Goal: Information Seeking & Learning: Find specific fact

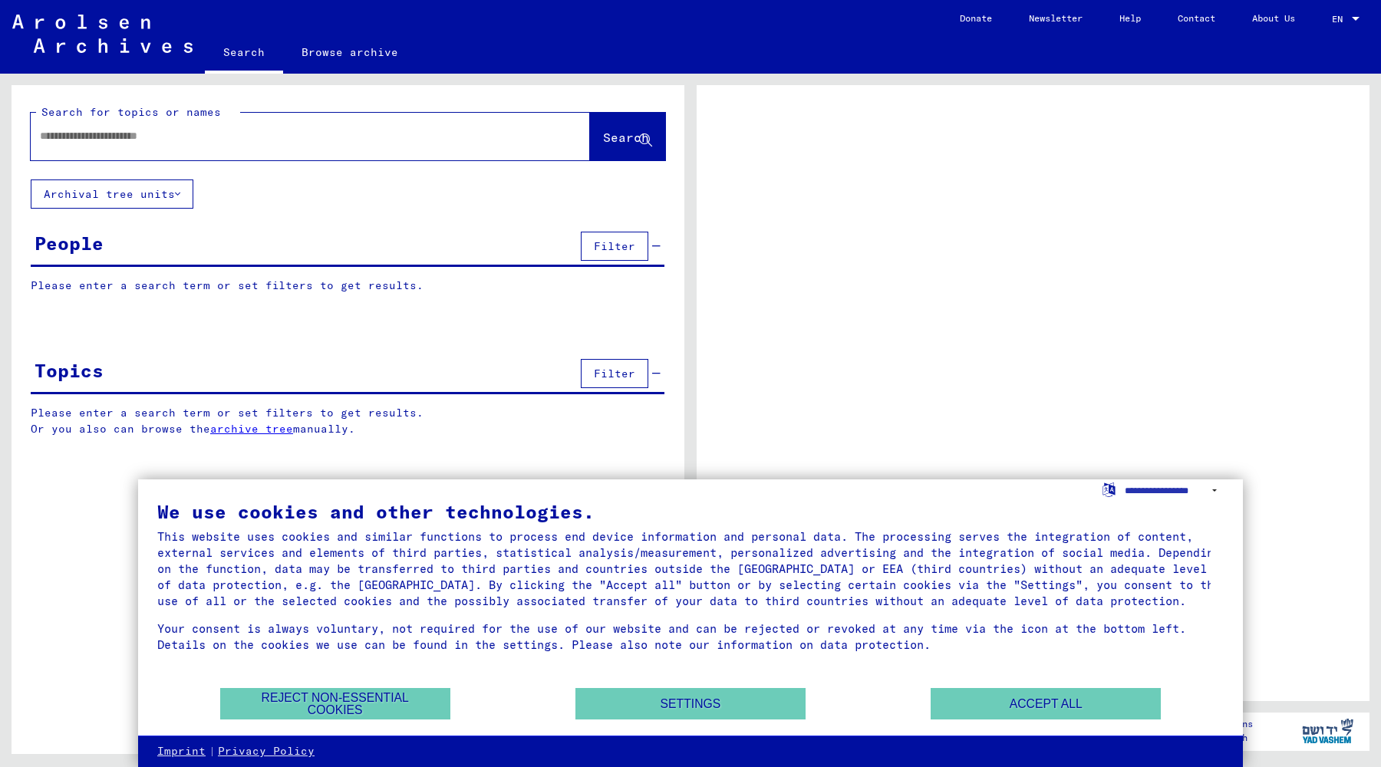
click at [236, 140] on input "text" at bounding box center [296, 136] width 513 height 16
click at [619, 139] on span "Search" at bounding box center [626, 137] width 46 height 15
click at [634, 133] on span "Search" at bounding box center [626, 137] width 46 height 15
click at [372, 711] on button "Reject non-essential cookies" at bounding box center [335, 703] width 230 height 31
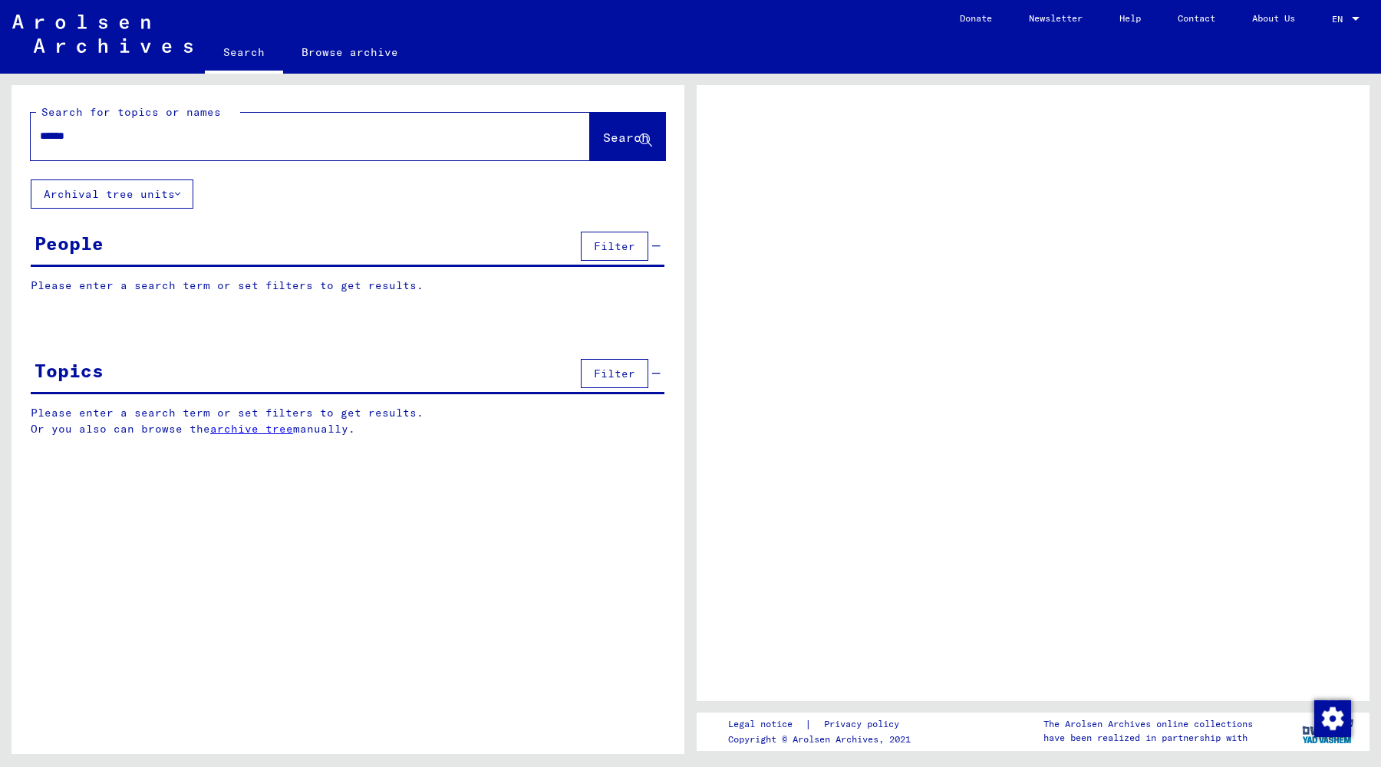
click at [622, 134] on span "Search" at bounding box center [626, 137] width 46 height 15
click at [154, 129] on input "******" at bounding box center [296, 136] width 513 height 16
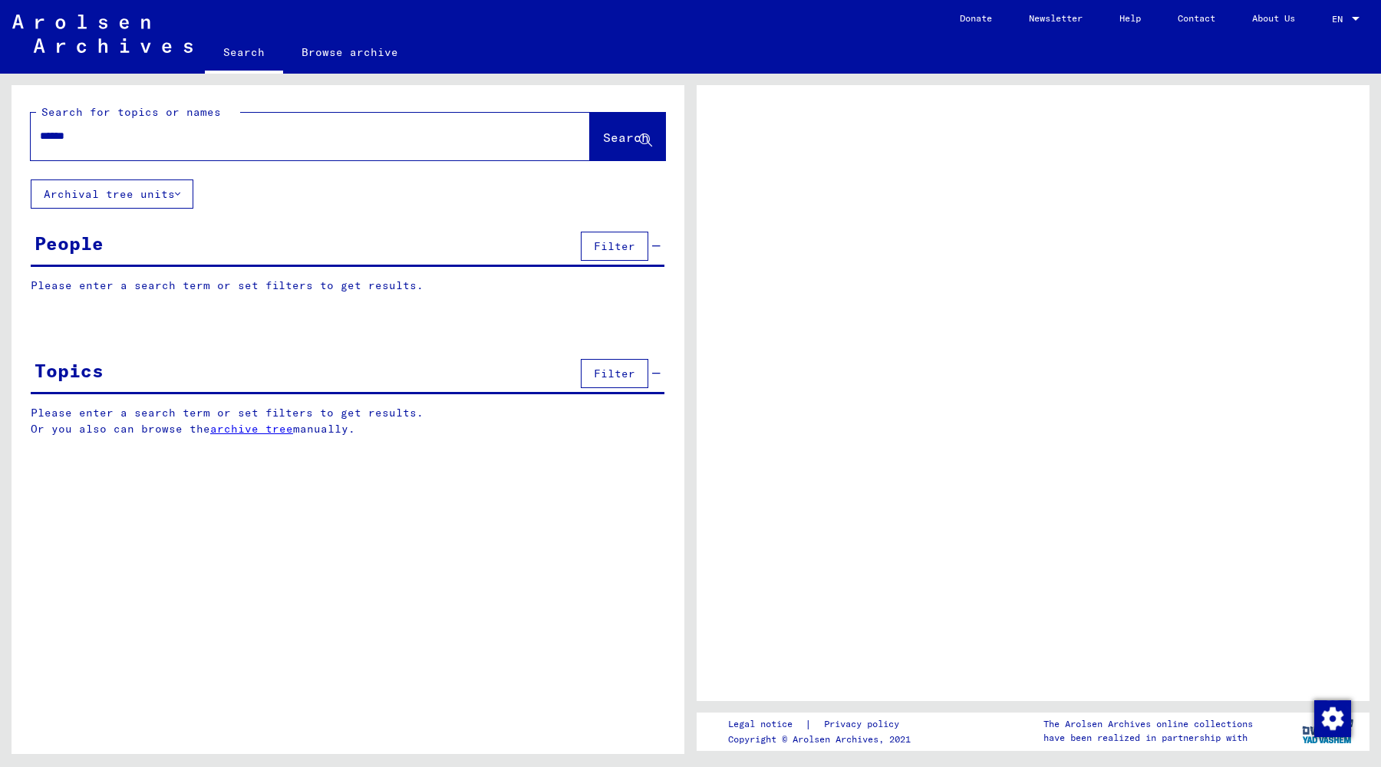
click at [603, 144] on span "Search" at bounding box center [627, 138] width 49 height 16
click at [213, 134] on input "******" at bounding box center [296, 136] width 513 height 16
type input "**********"
click at [640, 147] on button "Search" at bounding box center [627, 137] width 75 height 48
click at [615, 130] on span "Search" at bounding box center [626, 137] width 46 height 15
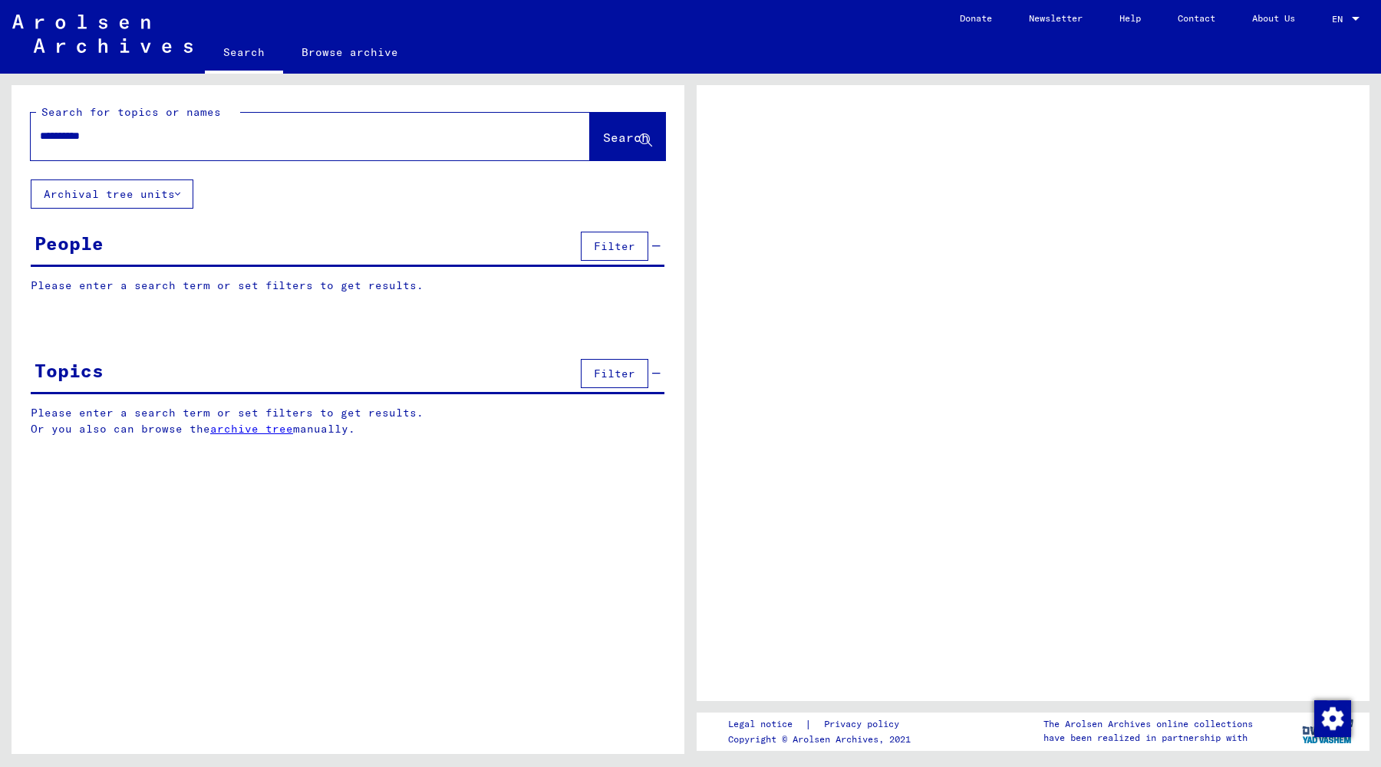
click at [612, 147] on button "Search" at bounding box center [627, 137] width 75 height 48
click at [118, 248] on div "People Filter" at bounding box center [348, 247] width 634 height 39
click at [608, 248] on span "Filter" at bounding box center [614, 246] width 41 height 14
click at [612, 136] on span "Search" at bounding box center [626, 137] width 46 height 15
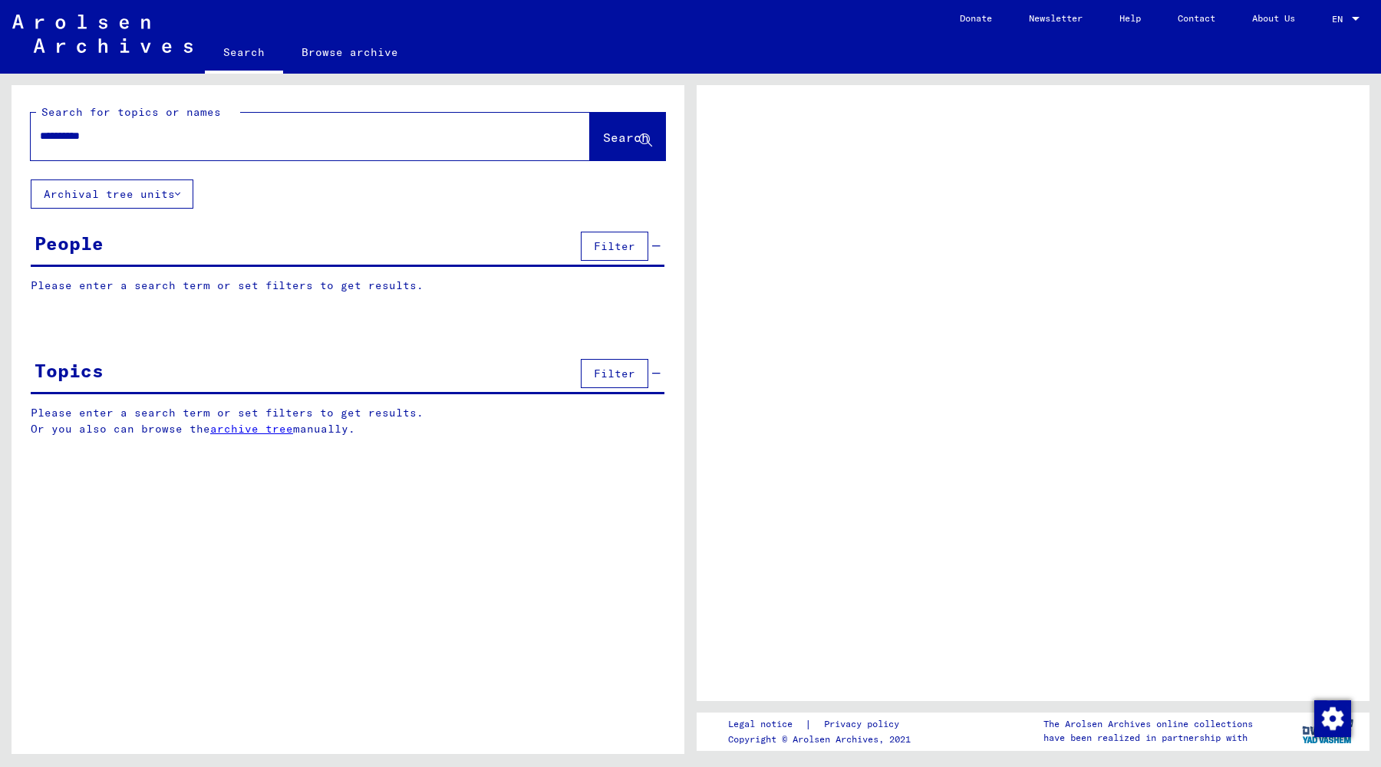
click at [612, 136] on span "Search" at bounding box center [626, 137] width 46 height 15
